Goal: Check status: Check status

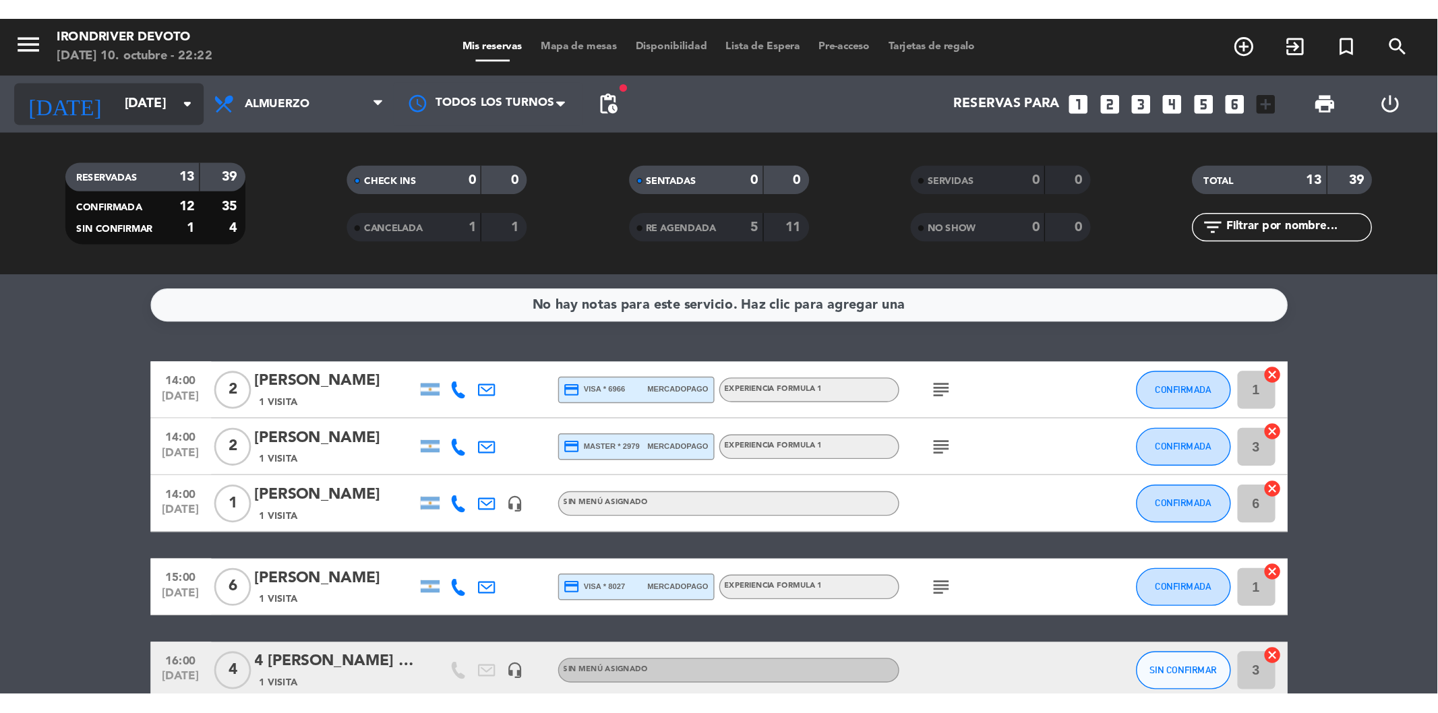
scroll to position [470, 0]
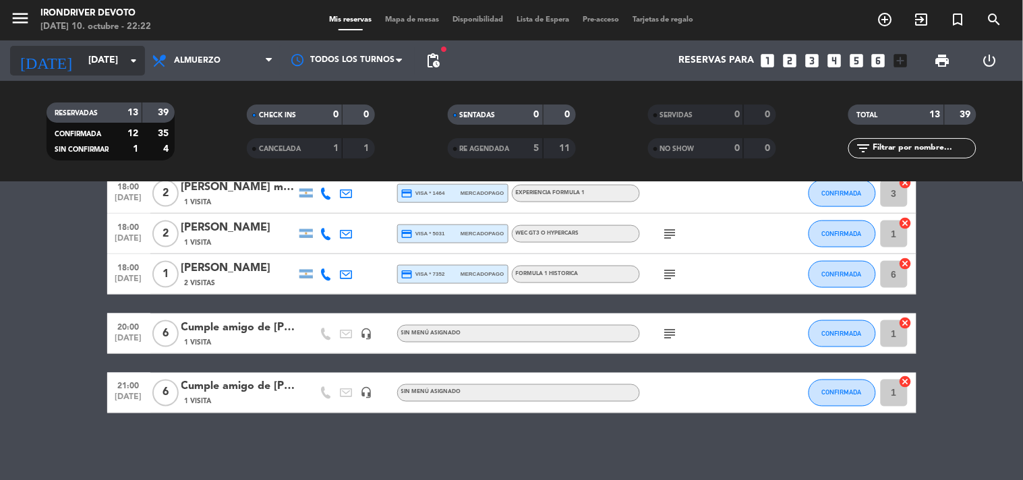
click at [110, 54] on input "[DATE]" at bounding box center [146, 61] width 128 height 24
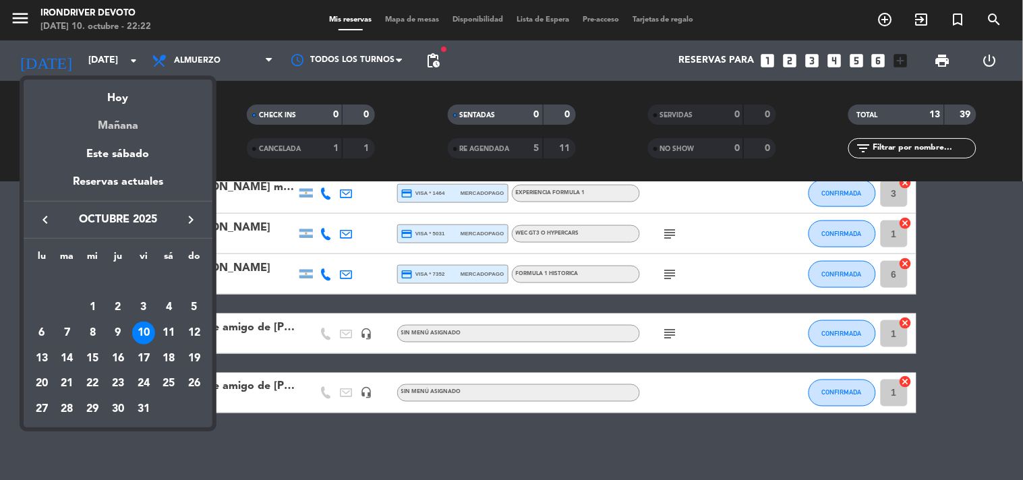
click at [125, 127] on div "Mañana" at bounding box center [118, 121] width 189 height 28
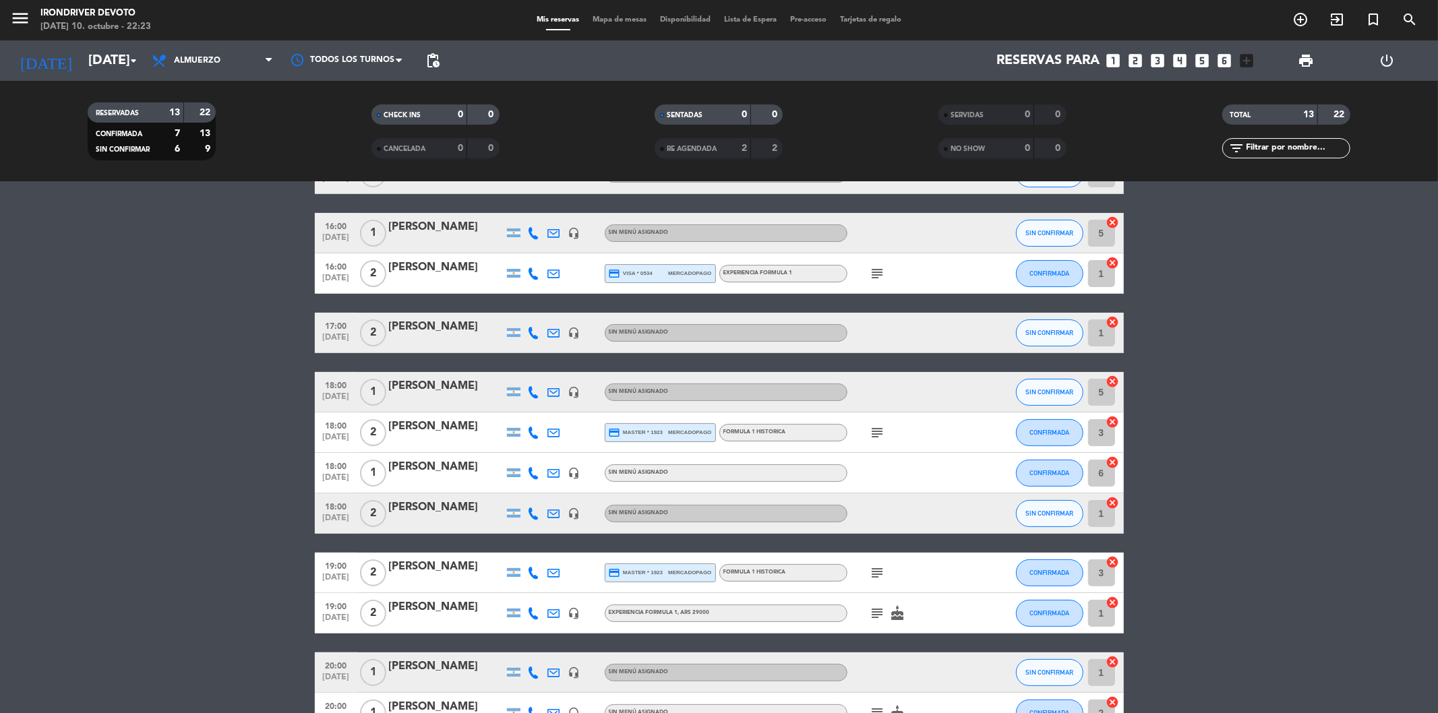
scroll to position [237, 0]
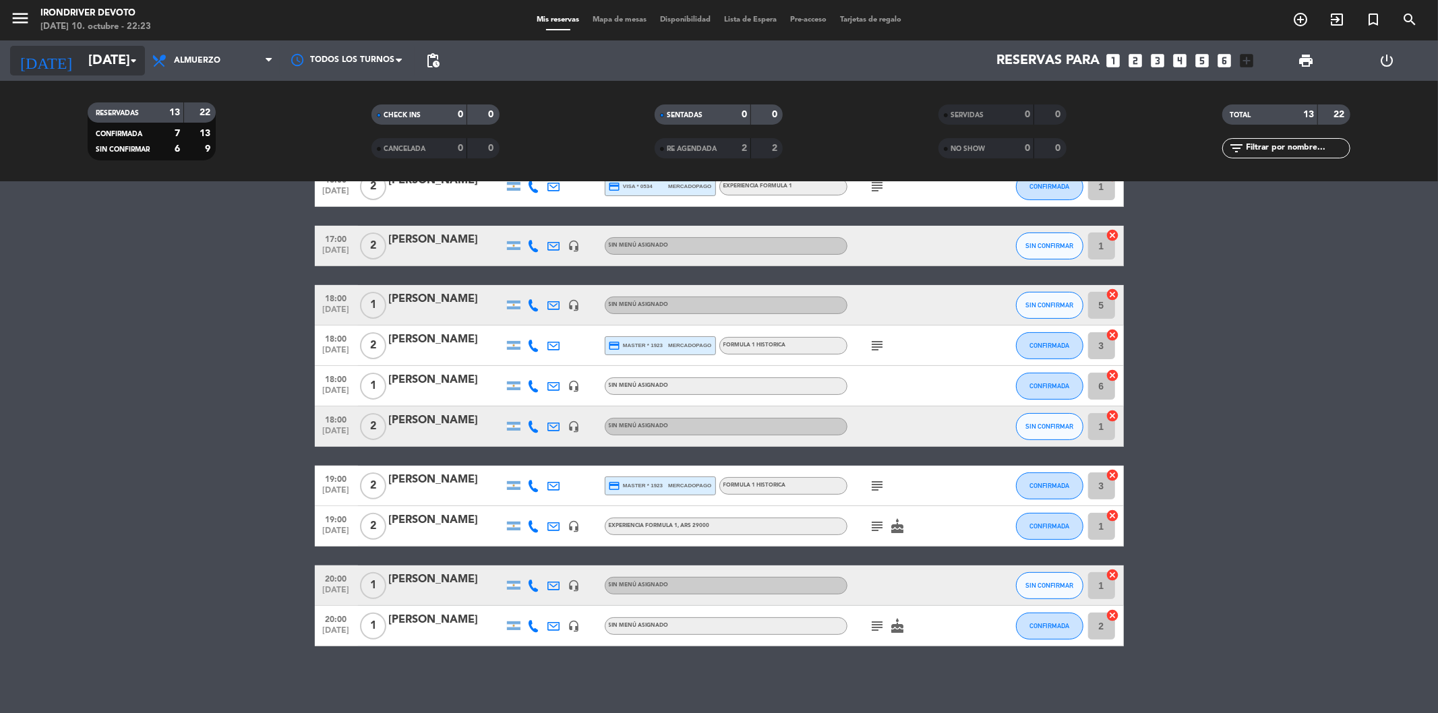
click at [125, 63] on icon "arrow_drop_down" at bounding box center [133, 61] width 16 height 16
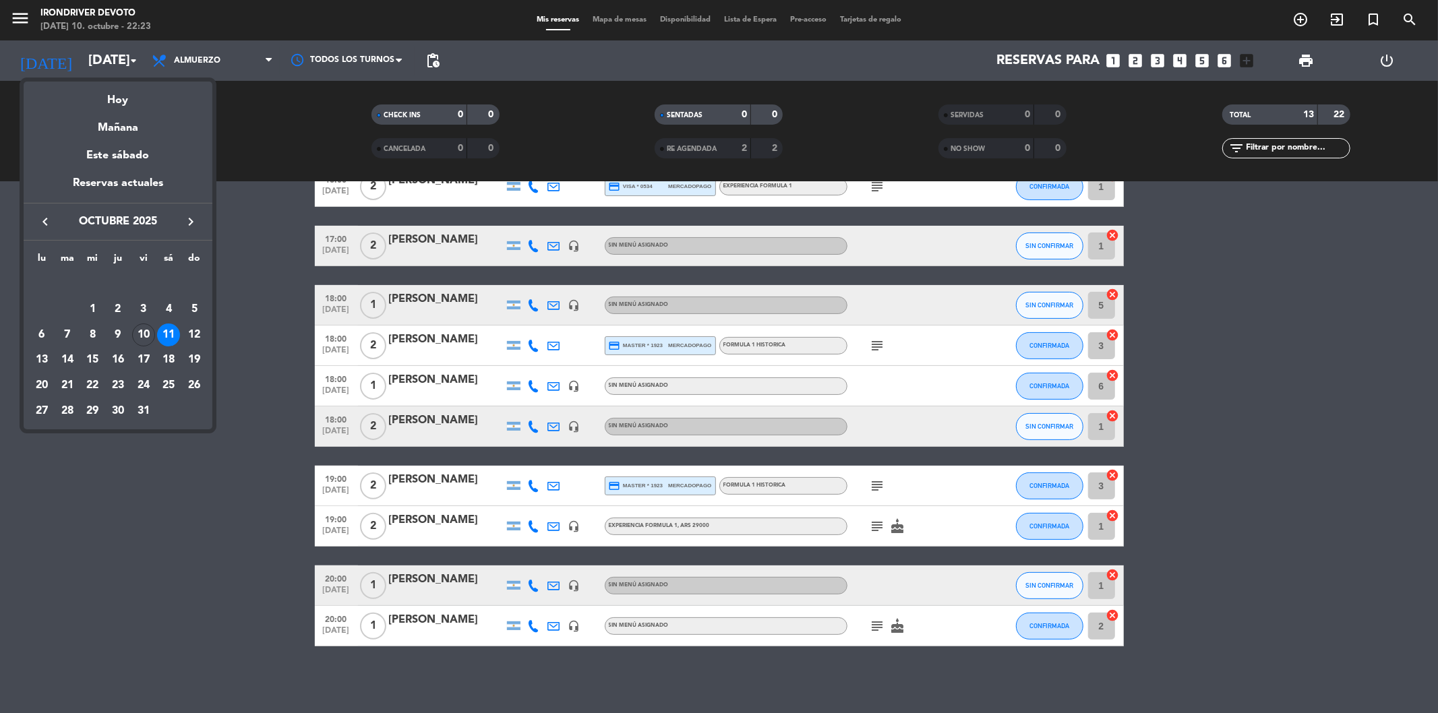
click at [277, 309] on div at bounding box center [719, 356] width 1438 height 713
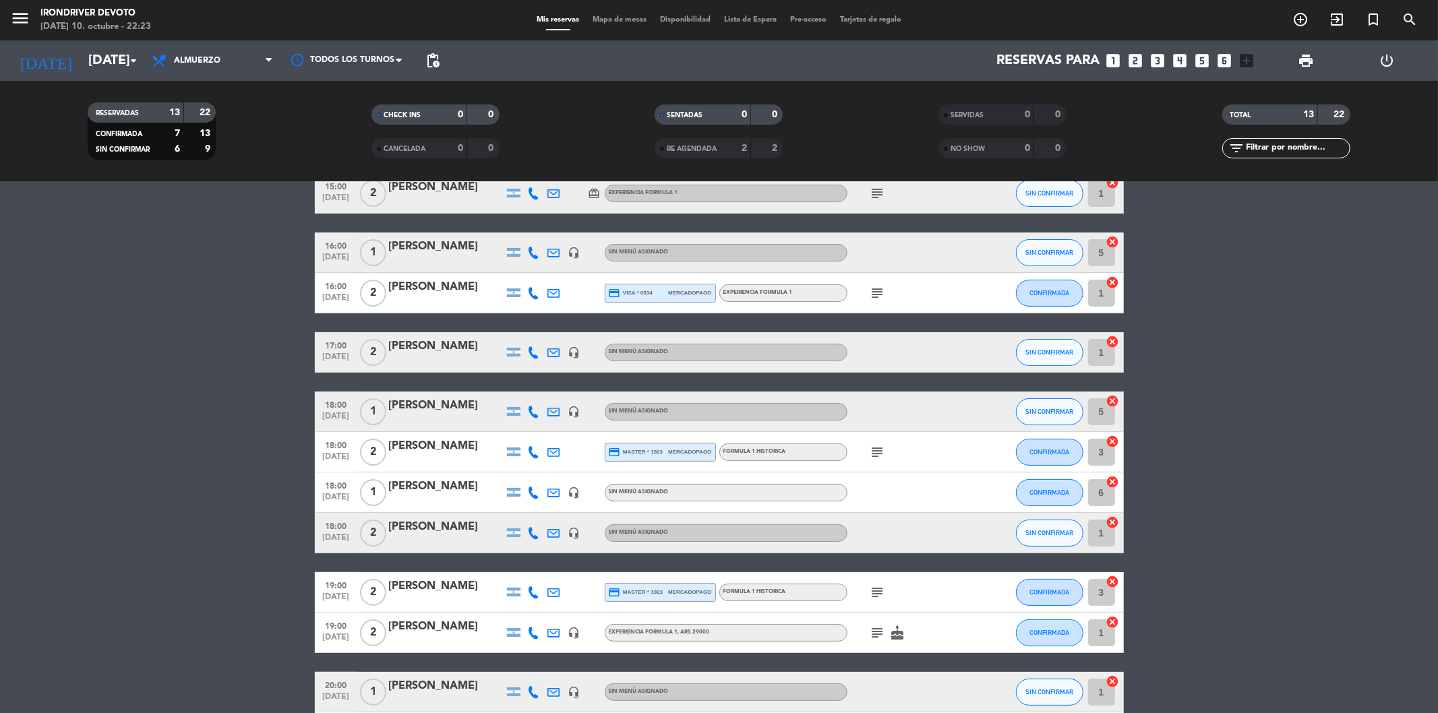
scroll to position [150, 0]
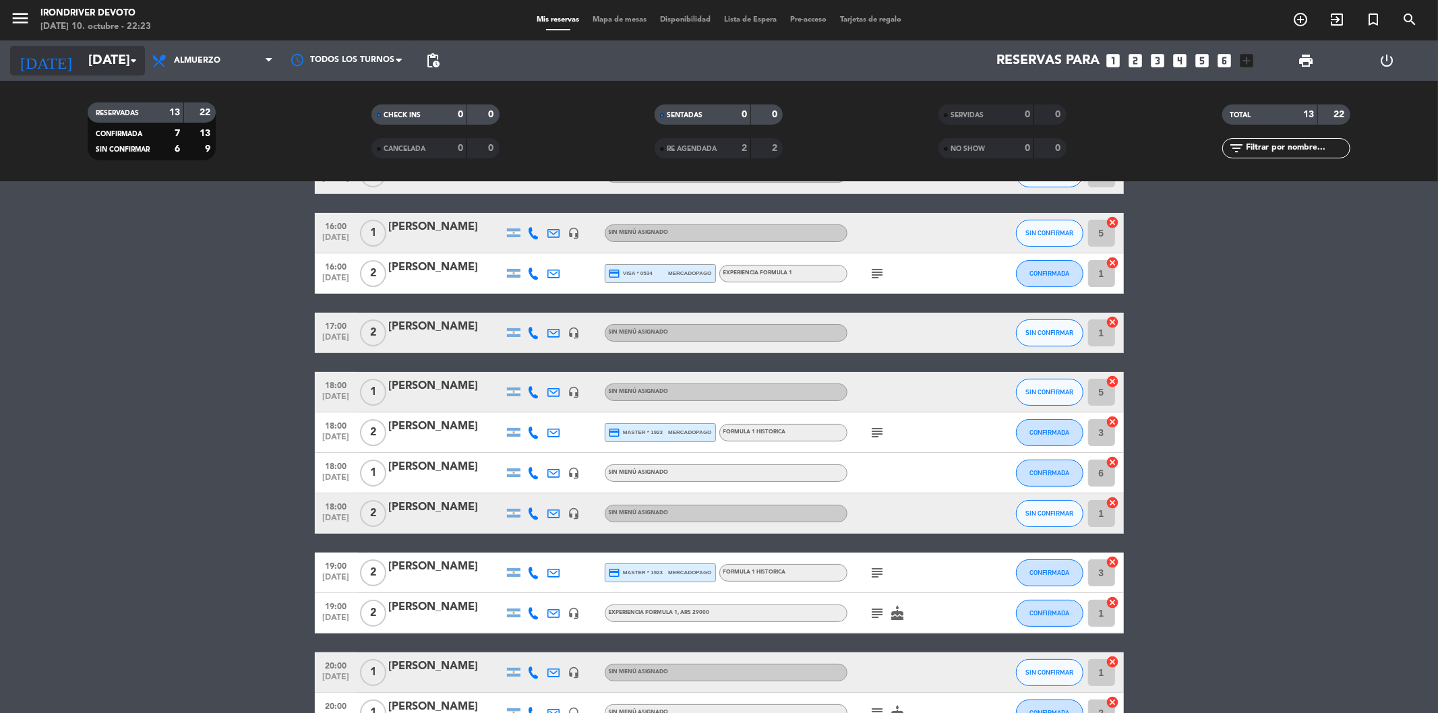
click at [116, 57] on input "[DATE]" at bounding box center [167, 61] width 171 height 30
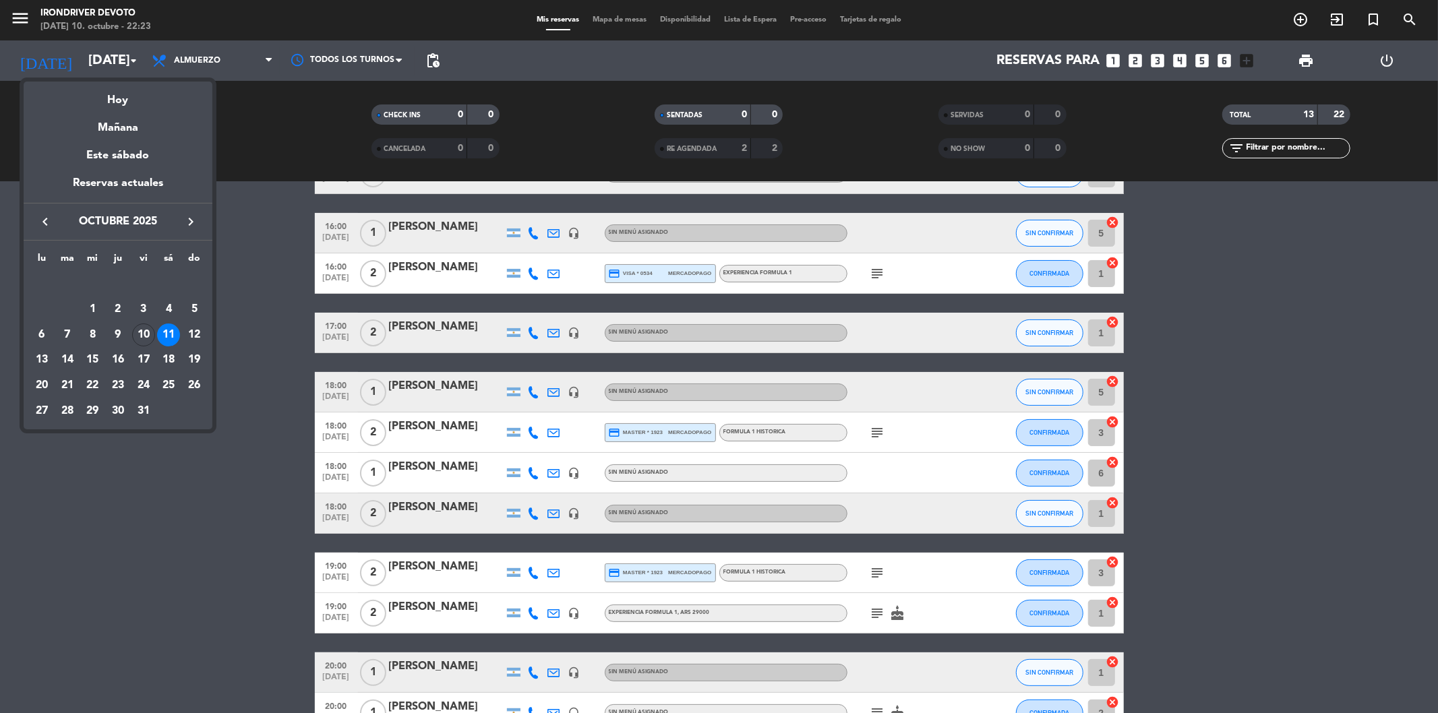
click at [191, 336] on div "12" at bounding box center [194, 335] width 23 height 23
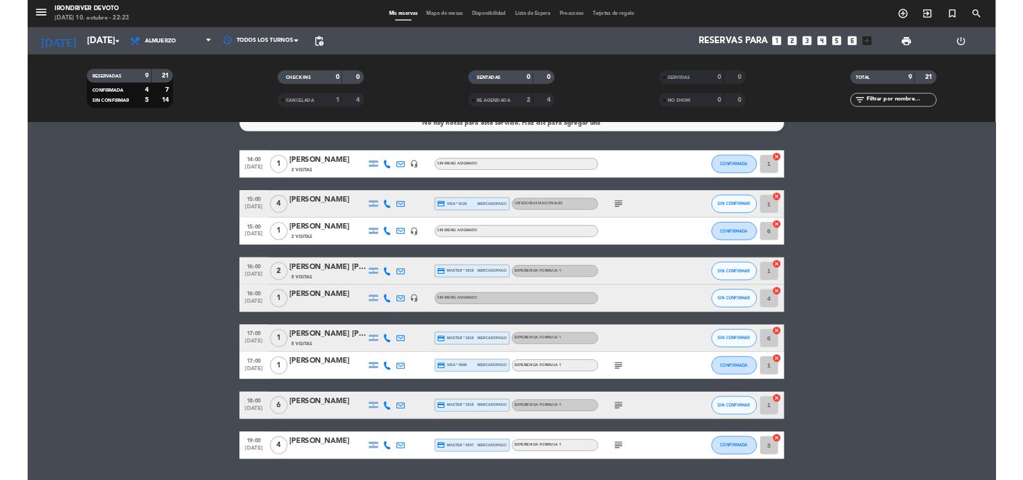
scroll to position [0, 0]
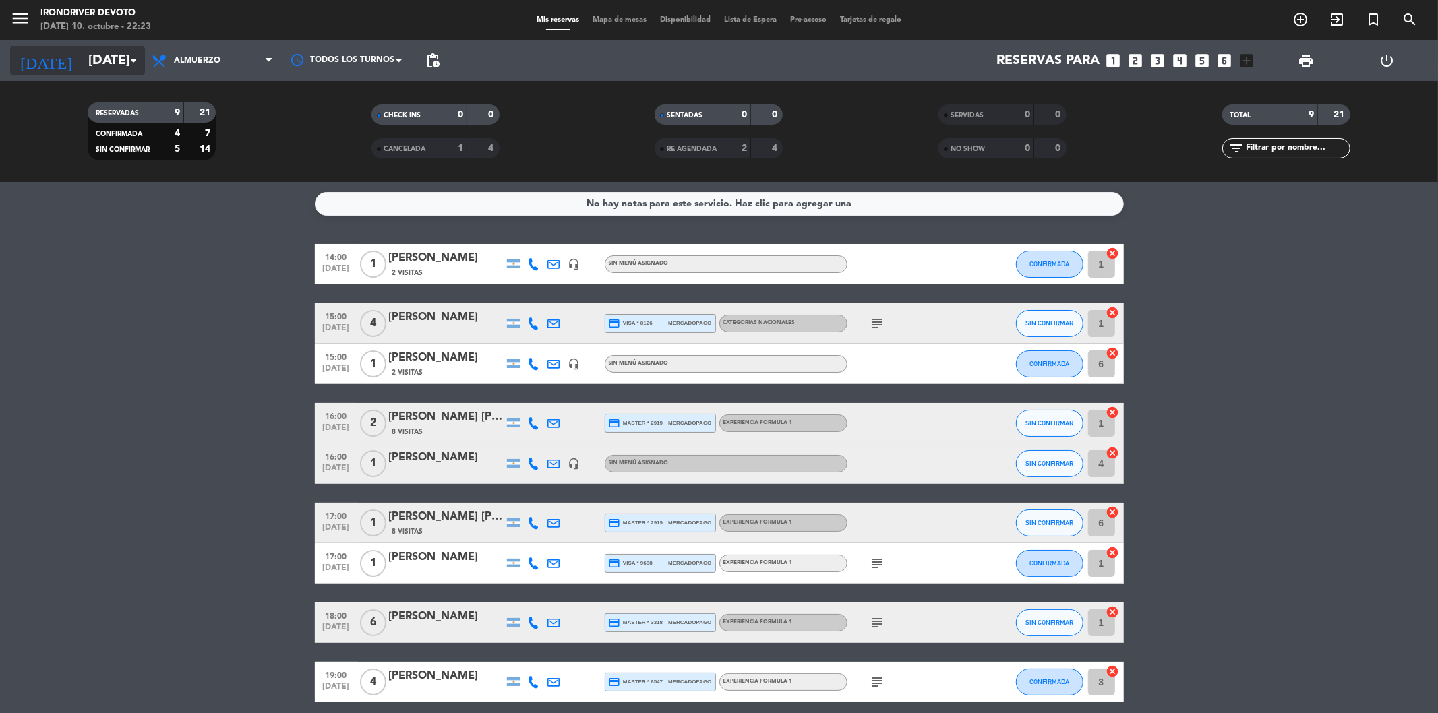
click at [103, 62] on input "[DATE]" at bounding box center [167, 61] width 171 height 30
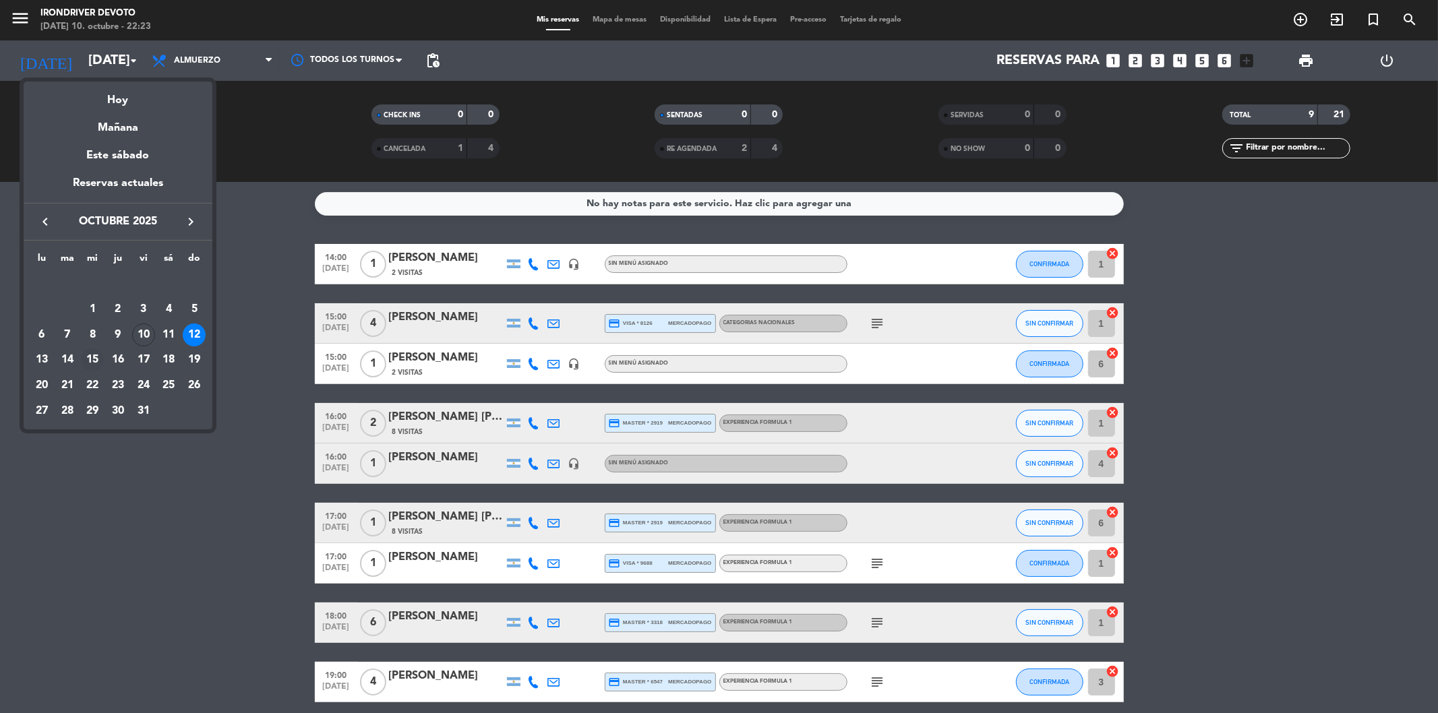
click at [97, 356] on div "15" at bounding box center [92, 360] width 23 height 23
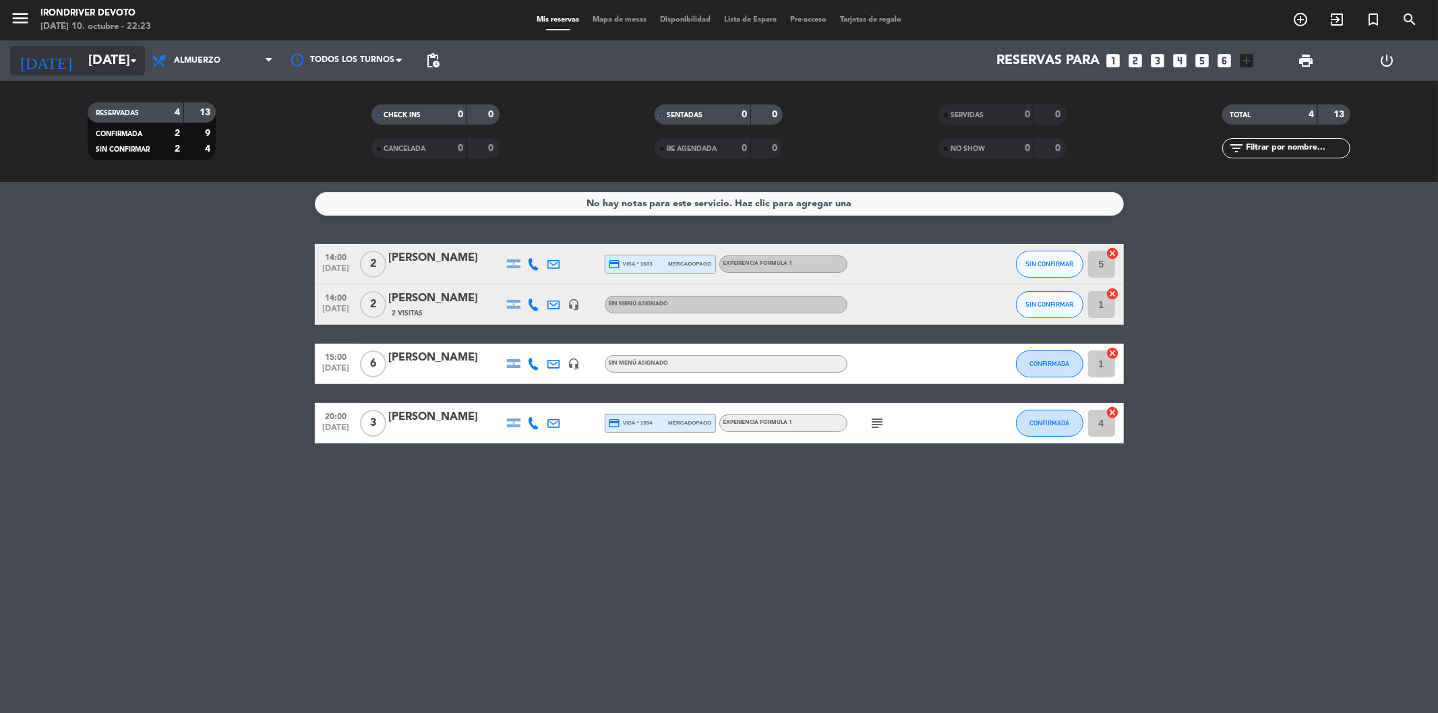
click at [97, 63] on input "[DATE]" at bounding box center [167, 61] width 171 height 30
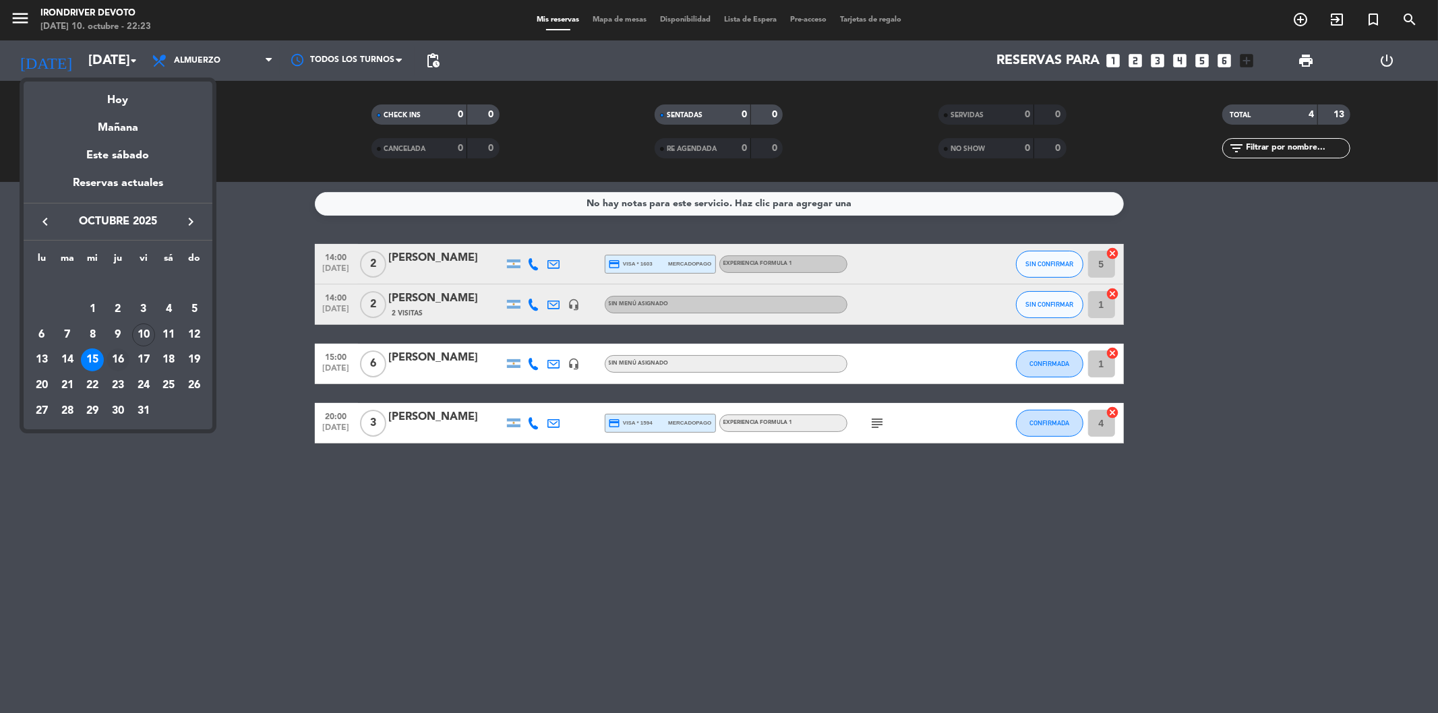
click at [117, 359] on div "16" at bounding box center [118, 360] width 23 height 23
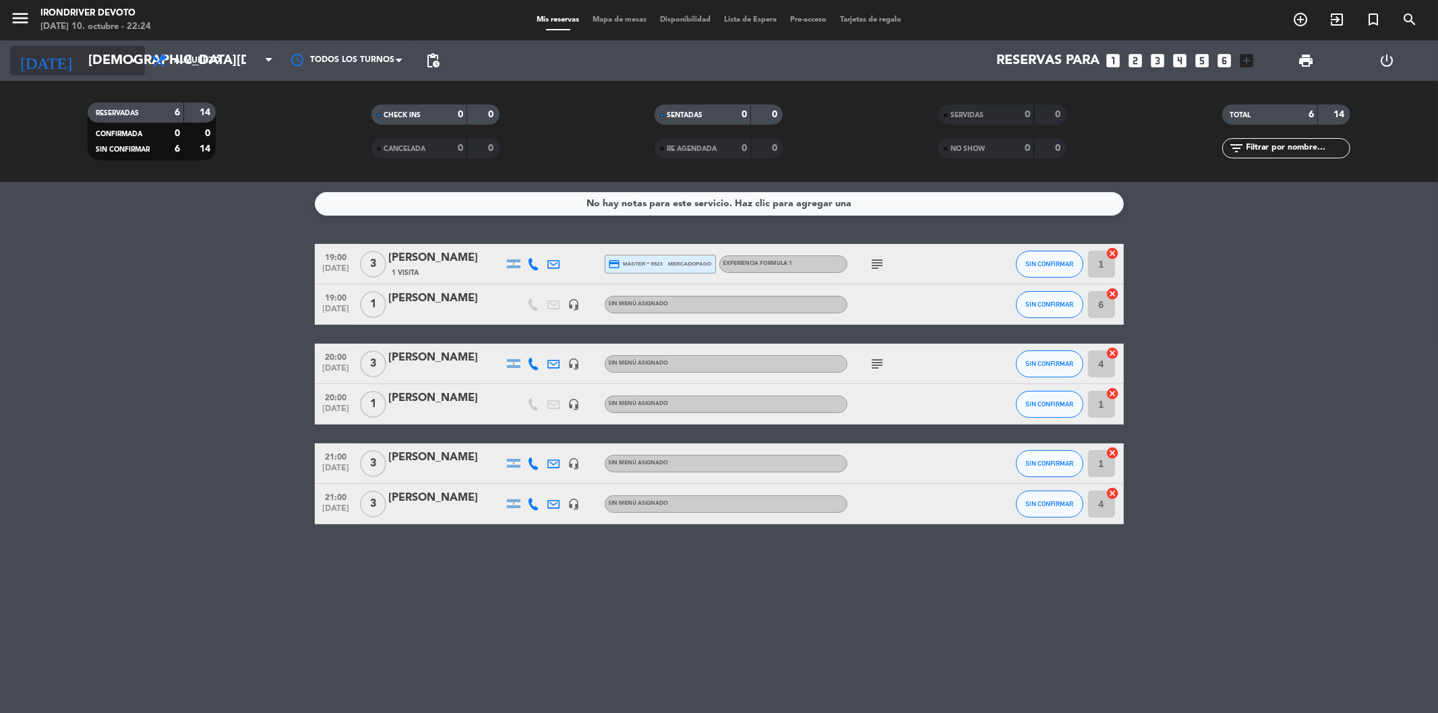
click at [131, 55] on icon "arrow_drop_down" at bounding box center [133, 61] width 16 height 16
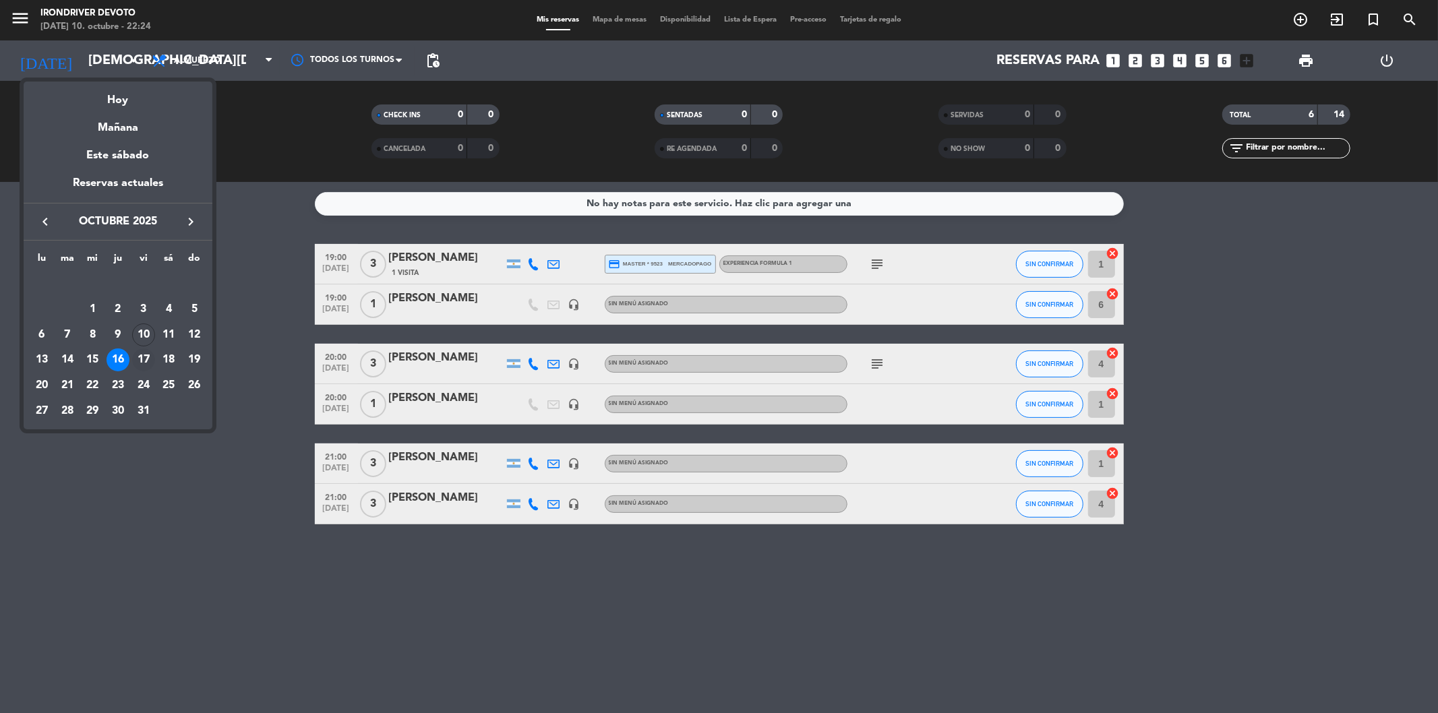
click at [142, 366] on div "17" at bounding box center [143, 360] width 23 height 23
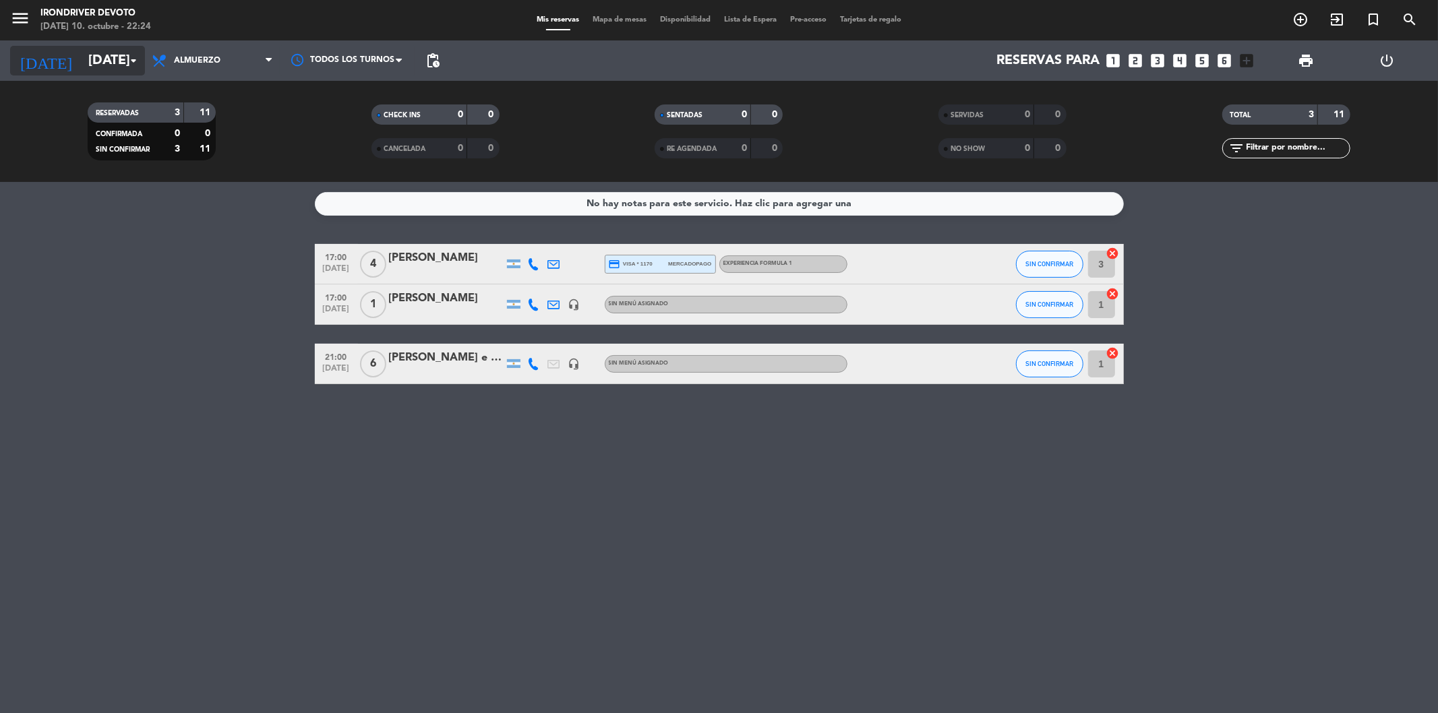
click at [123, 54] on input "[DATE]" at bounding box center [167, 61] width 171 height 30
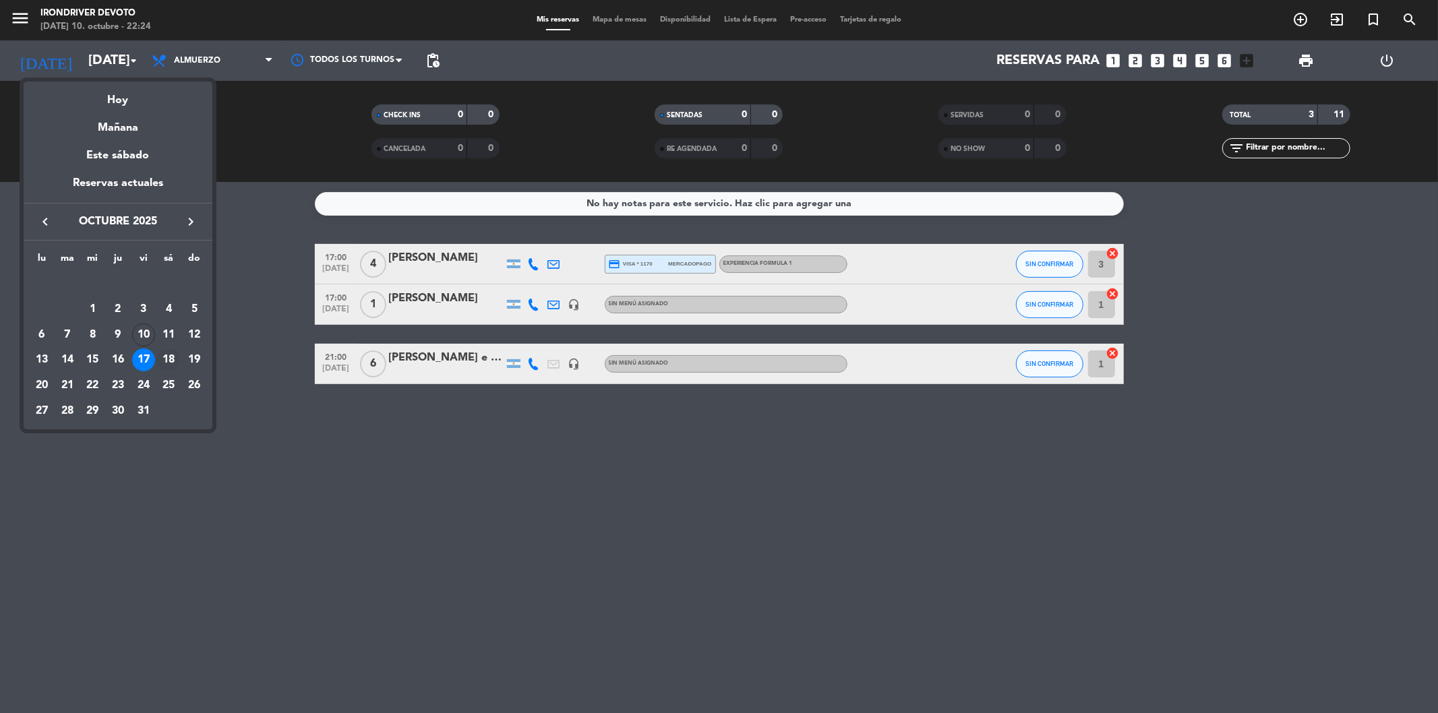
click at [171, 359] on div "18" at bounding box center [168, 360] width 23 height 23
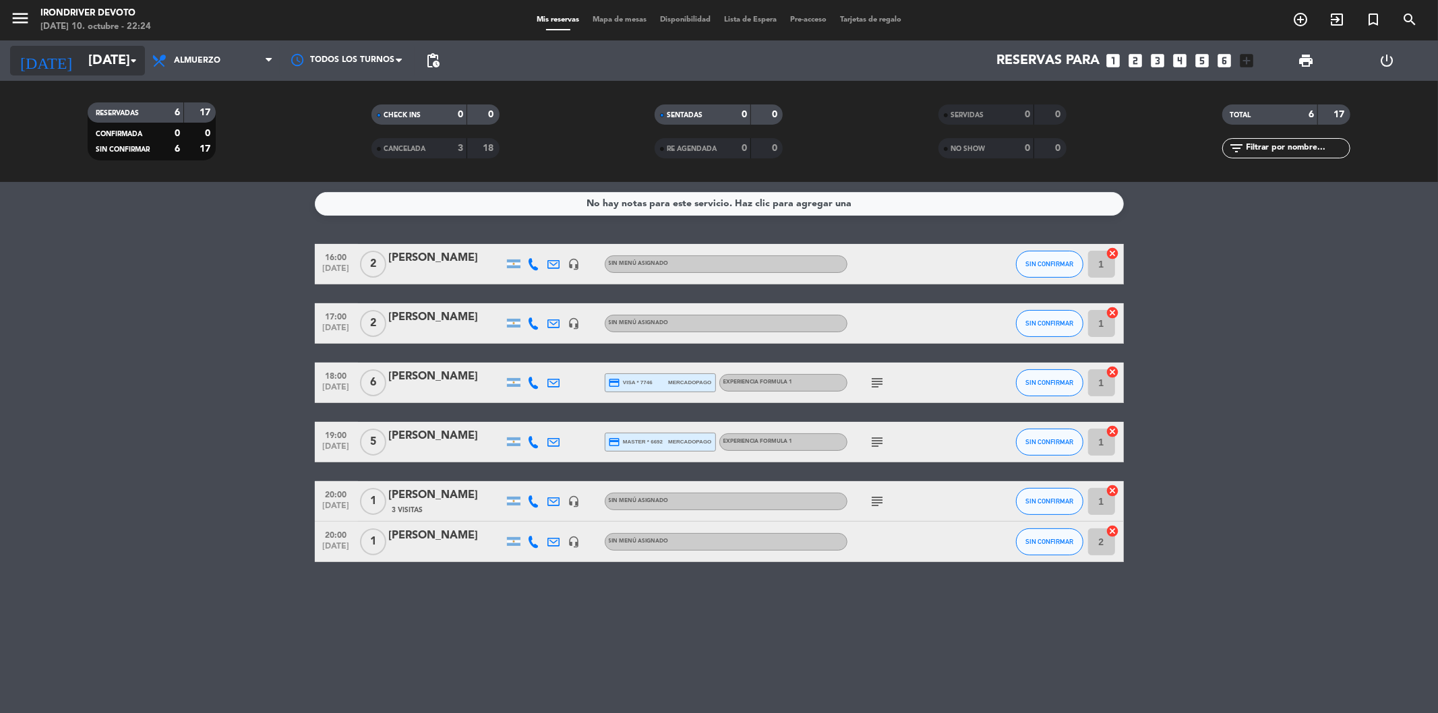
click at [118, 52] on input "[DATE]" at bounding box center [167, 61] width 171 height 30
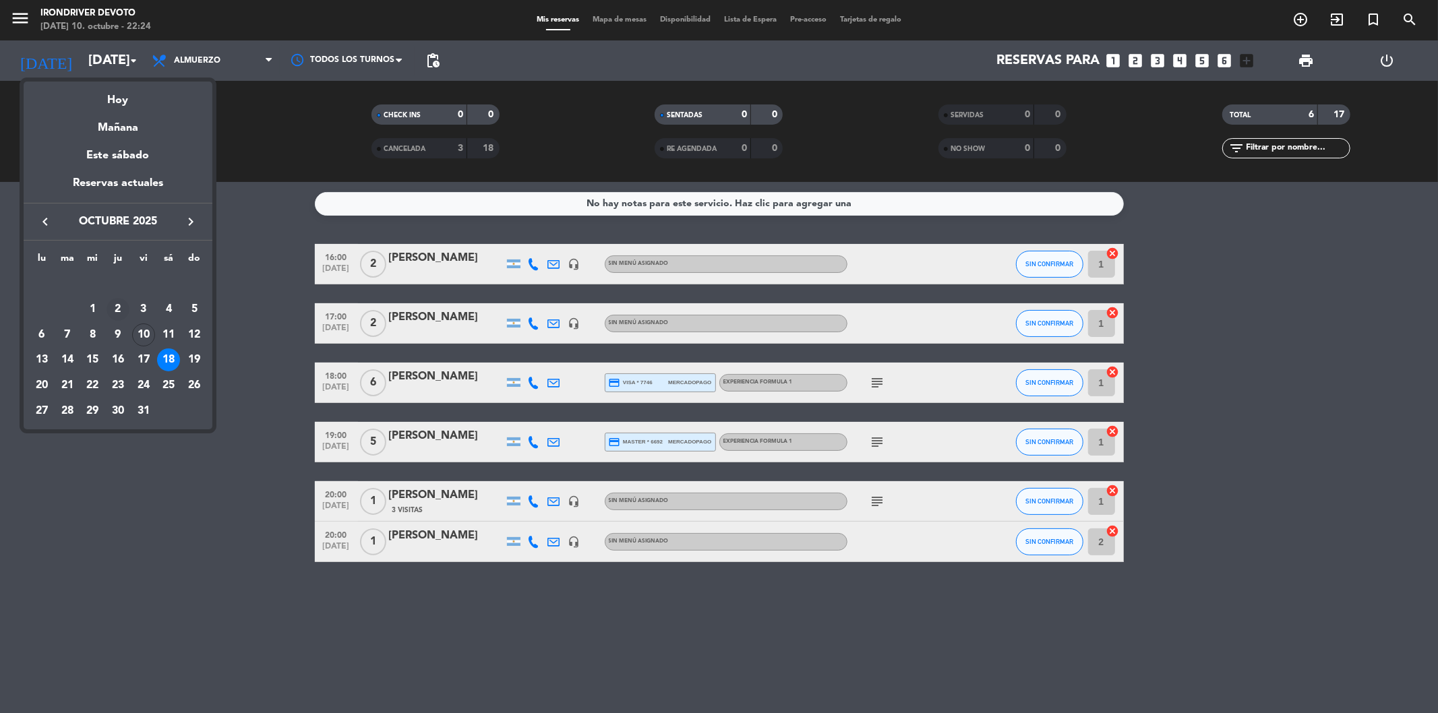
click at [116, 306] on div "2" at bounding box center [118, 309] width 23 height 23
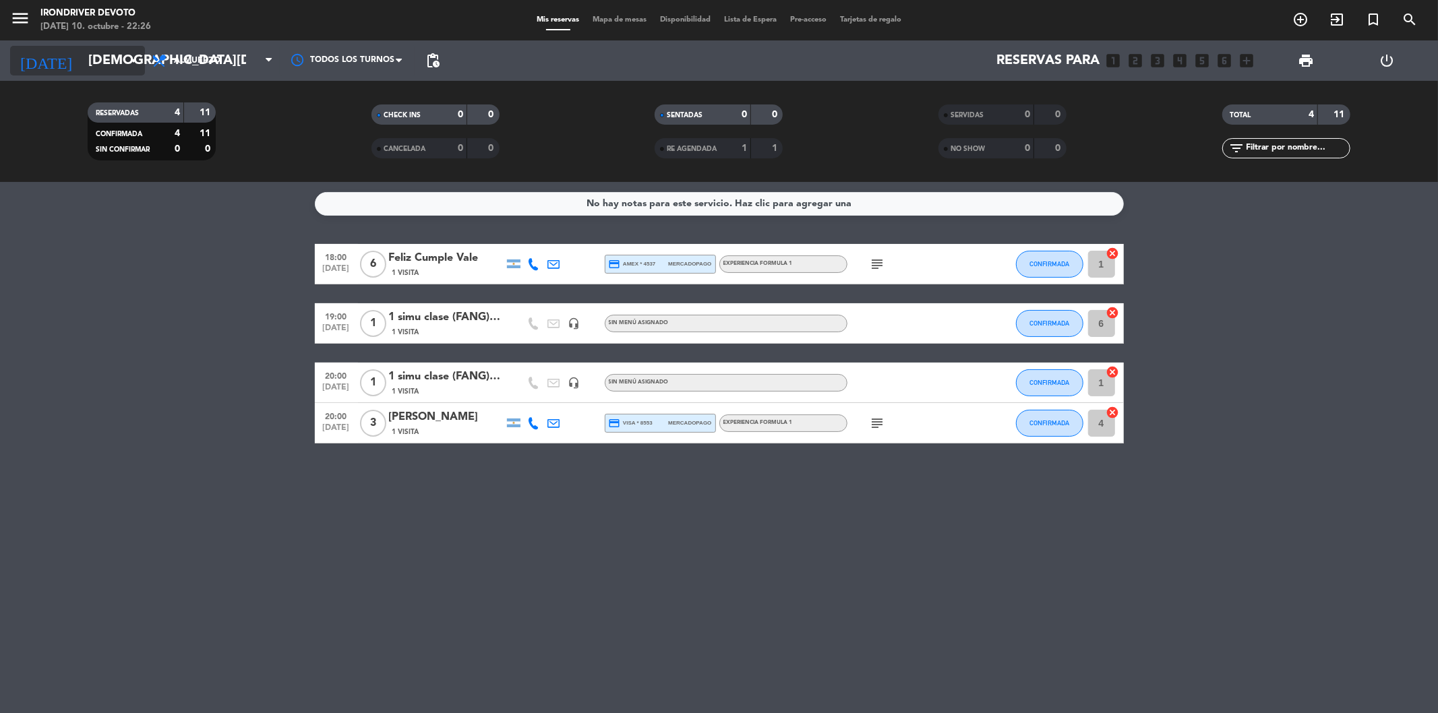
click at [111, 49] on input "[DEMOGRAPHIC_DATA][DATE]" at bounding box center [167, 61] width 171 height 30
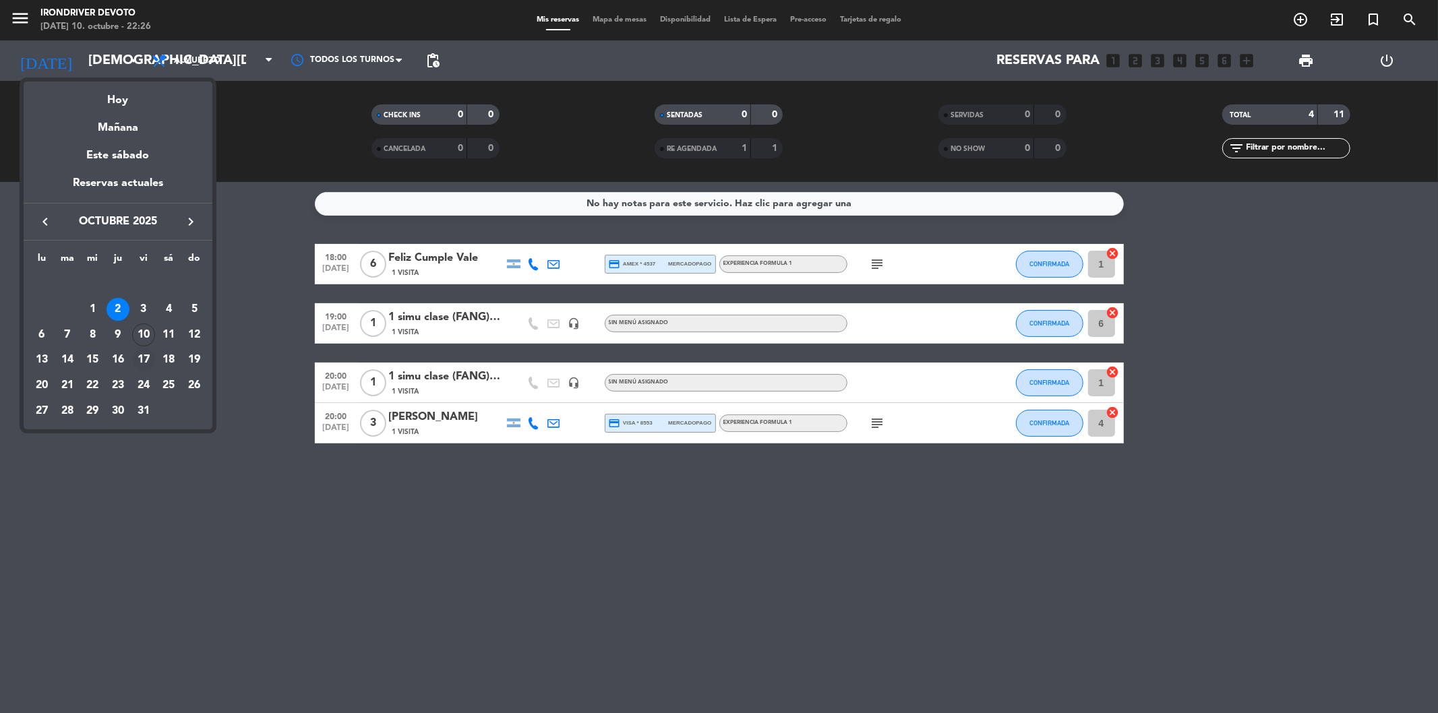
click at [146, 359] on div "17" at bounding box center [143, 360] width 23 height 23
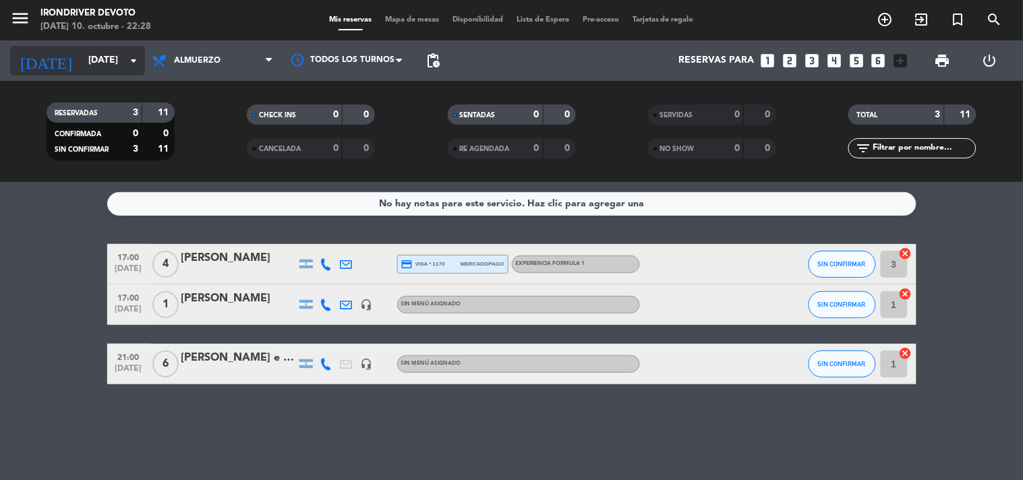
click at [96, 52] on input "[DATE]" at bounding box center [146, 61] width 128 height 24
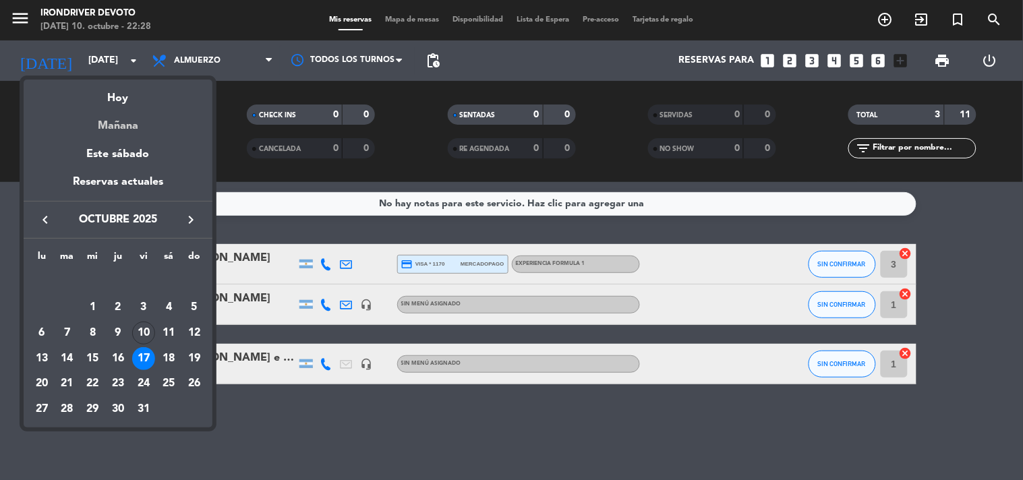
click at [128, 127] on div "Mañana" at bounding box center [118, 121] width 189 height 28
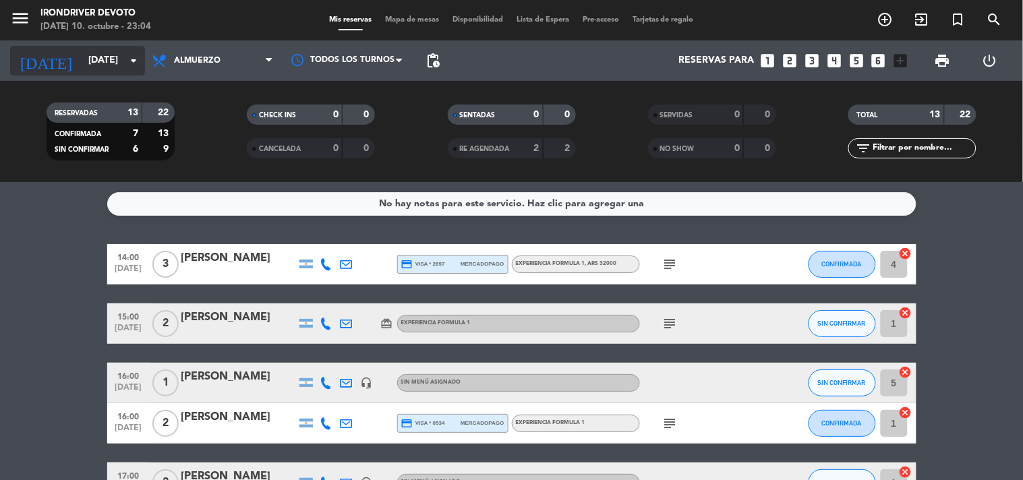
click at [103, 71] on input "[DATE]" at bounding box center [146, 61] width 128 height 24
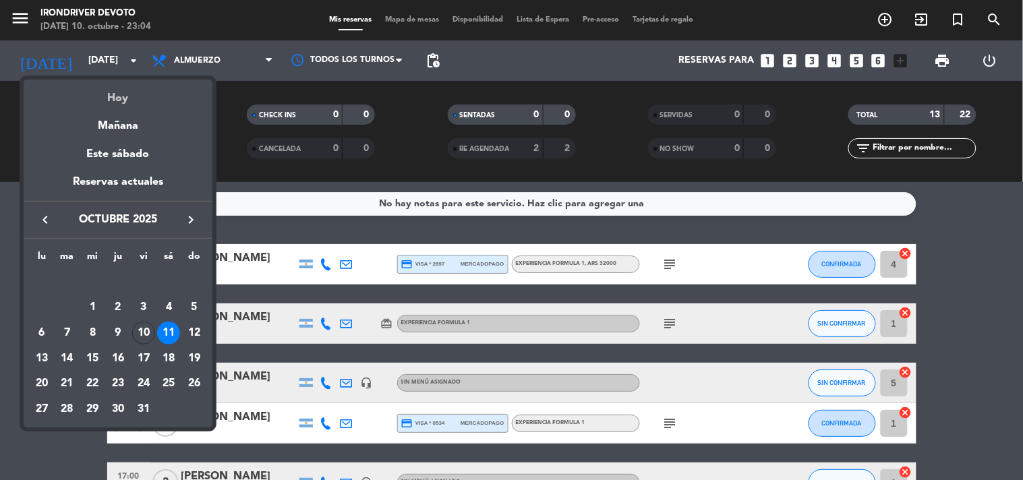
click at [125, 102] on div "Hoy" at bounding box center [118, 94] width 189 height 28
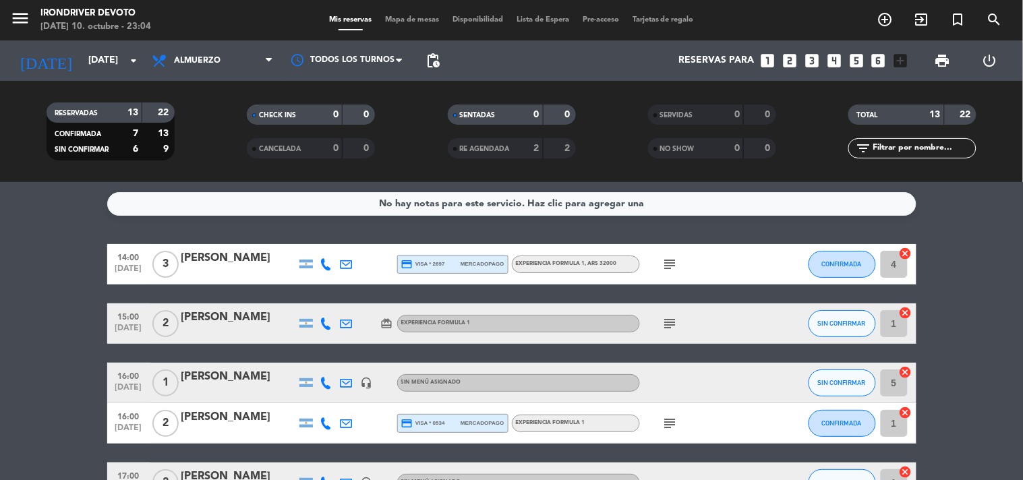
type input "[DATE]"
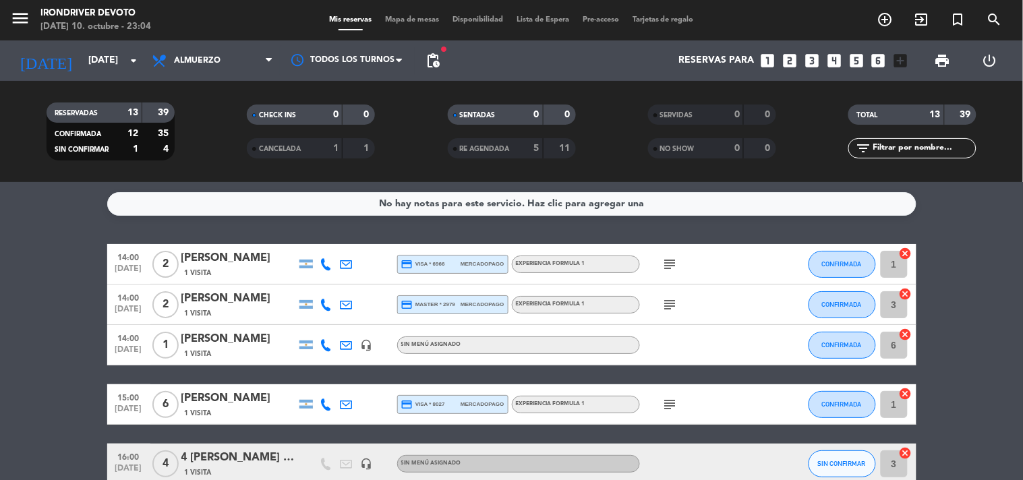
click at [669, 267] on icon "subject" at bounding box center [670, 264] width 16 height 16
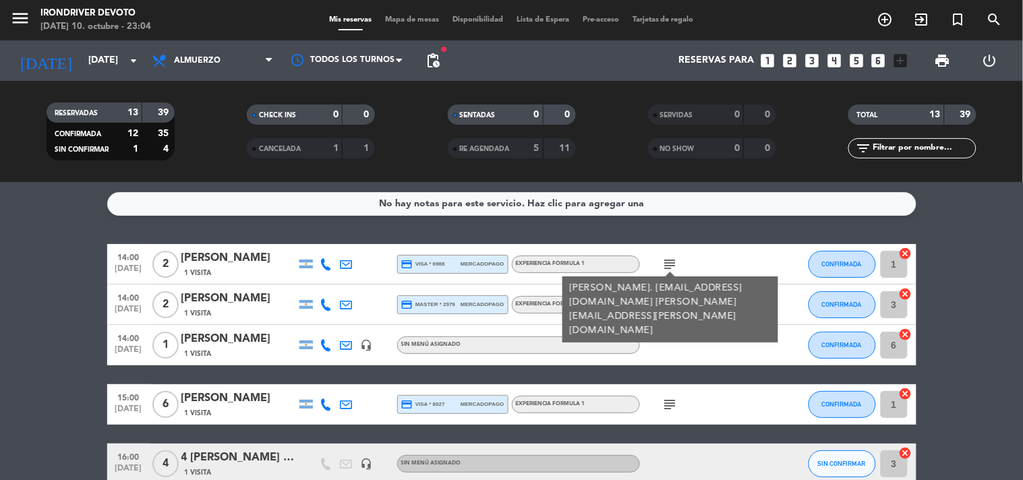
click at [726, 268] on div "subject [PERSON_NAME]. [EMAIL_ADDRESS][DOMAIN_NAME] [PERSON_NAME] [EMAIL_ADDRES…" at bounding box center [700, 264] width 121 height 40
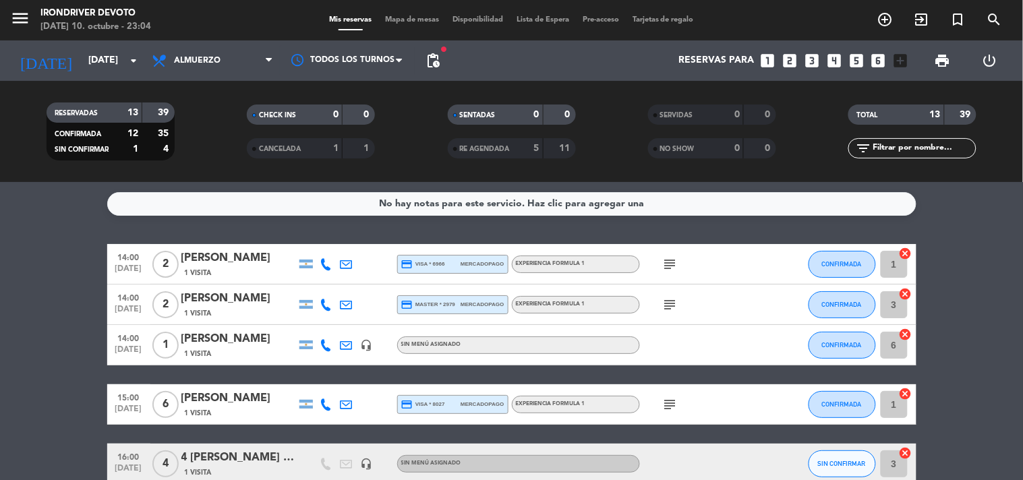
click at [610, 264] on div "Experiencia Formula 1" at bounding box center [576, 265] width 128 height 18
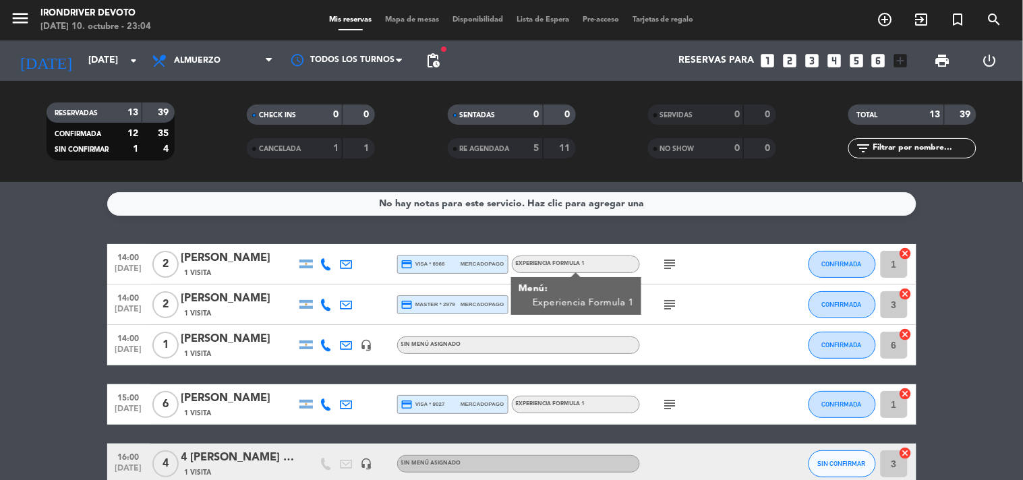
click at [686, 299] on div "subject" at bounding box center [700, 305] width 121 height 40
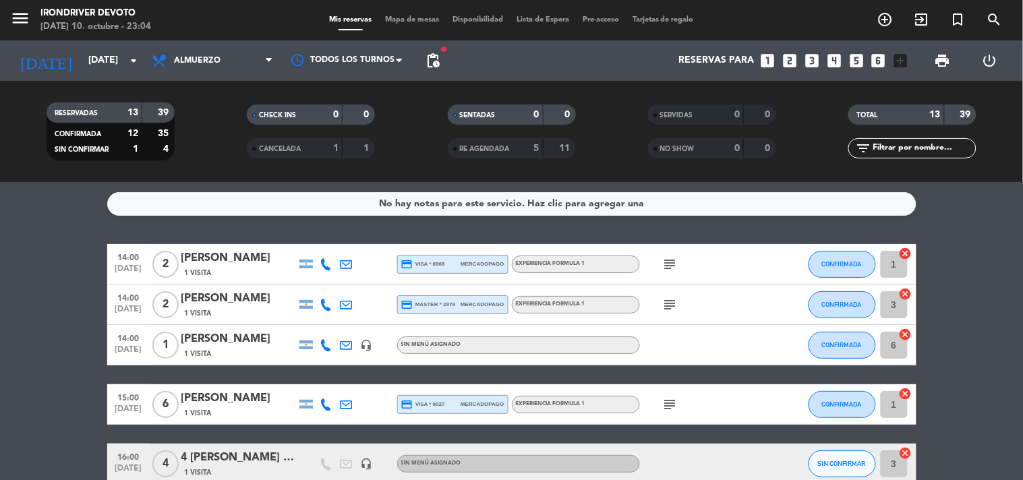
click at [571, 297] on div "Experiencia Formula 1" at bounding box center [576, 305] width 128 height 18
